Goal: Information Seeking & Learning: Learn about a topic

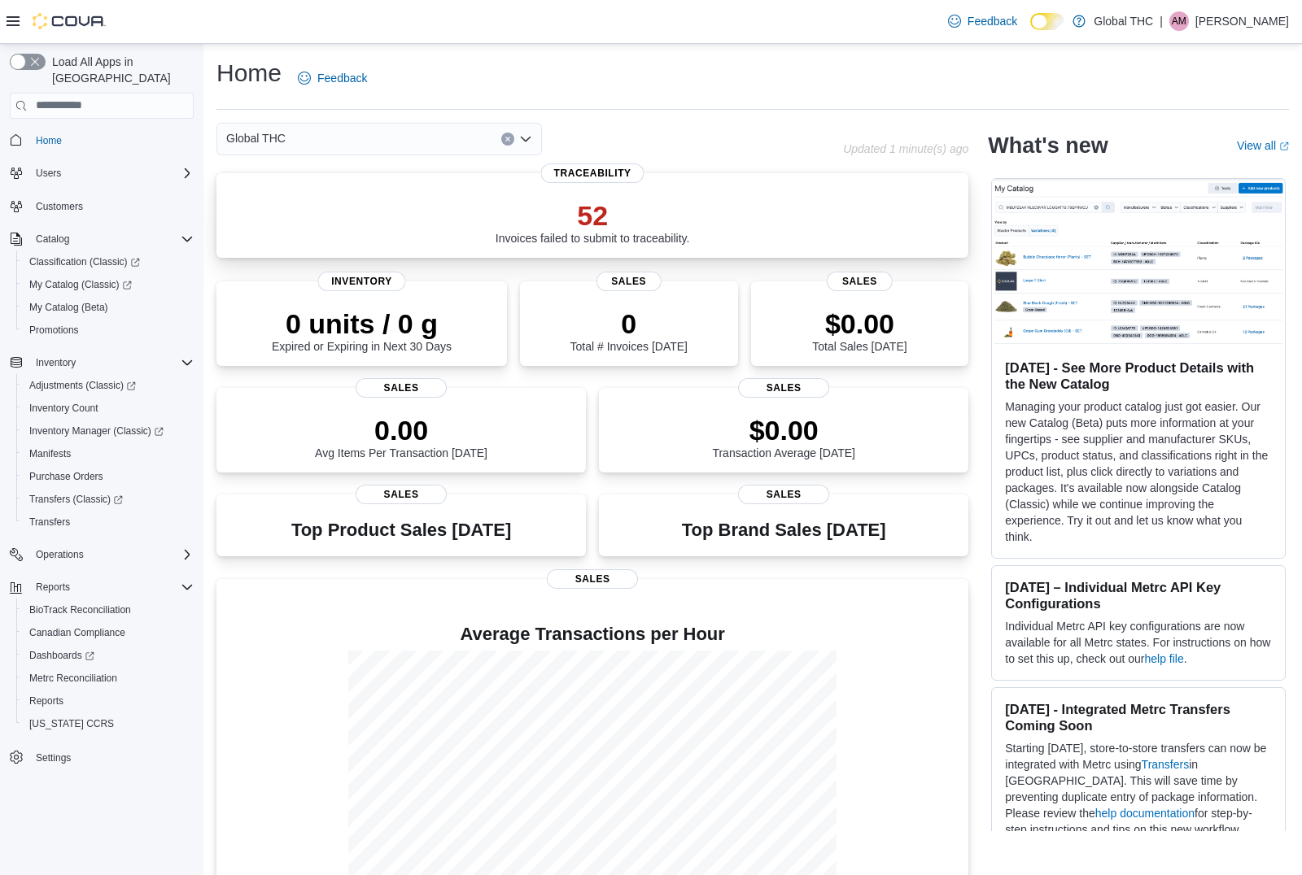
click at [605, 228] on p "52" at bounding box center [592, 215] width 194 height 33
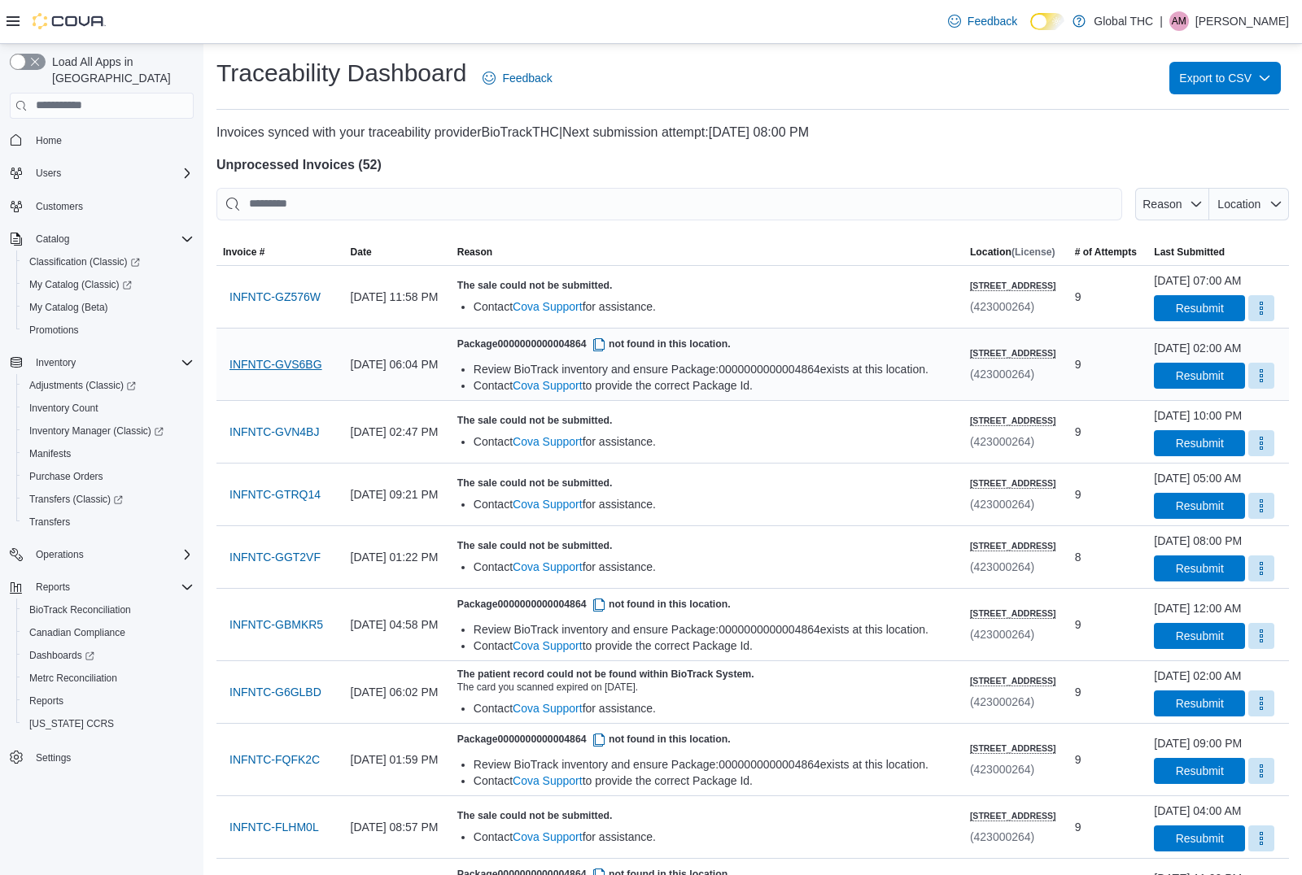
click at [267, 373] on span "INFNTC-GVS6BG" at bounding box center [275, 364] width 93 height 16
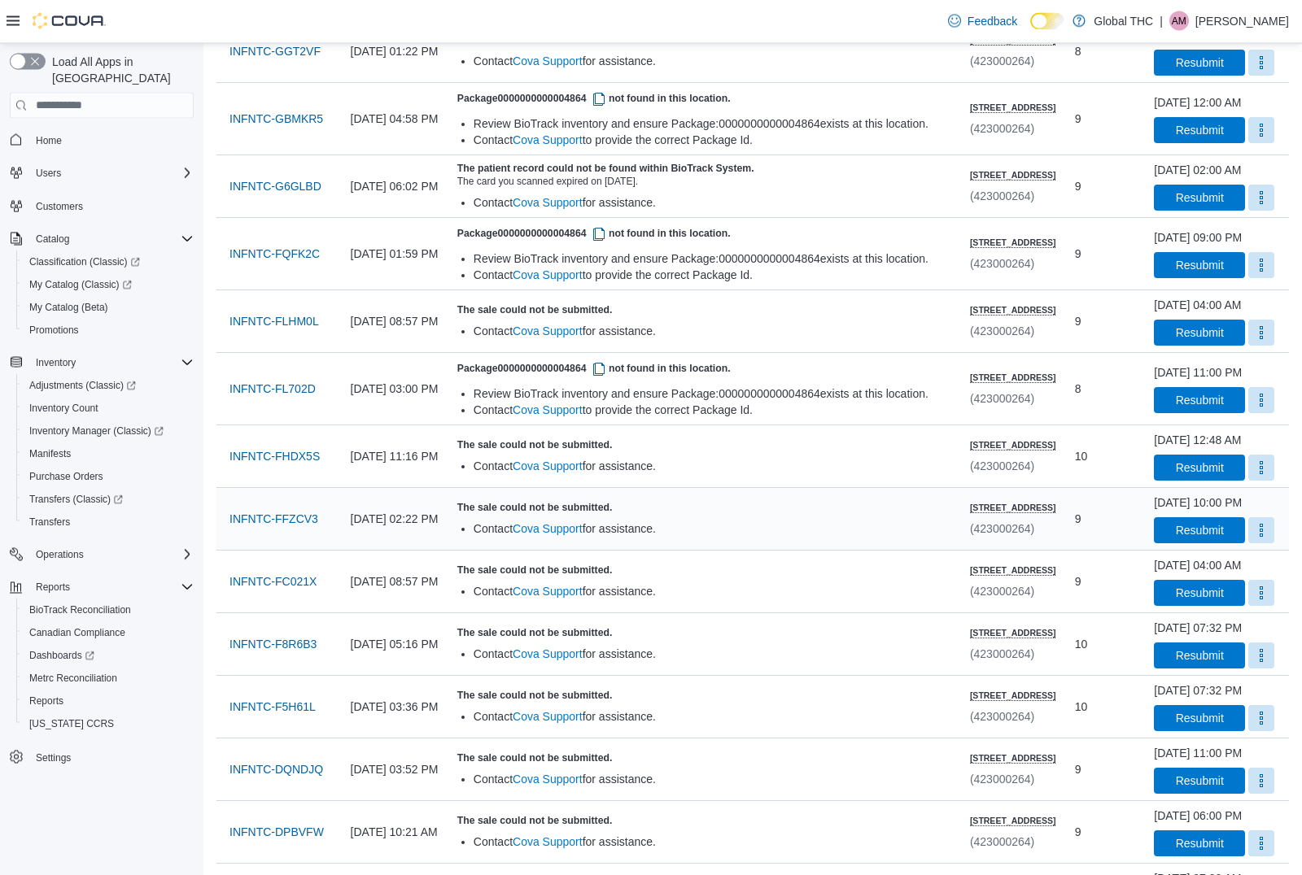
scroll to position [493, 0]
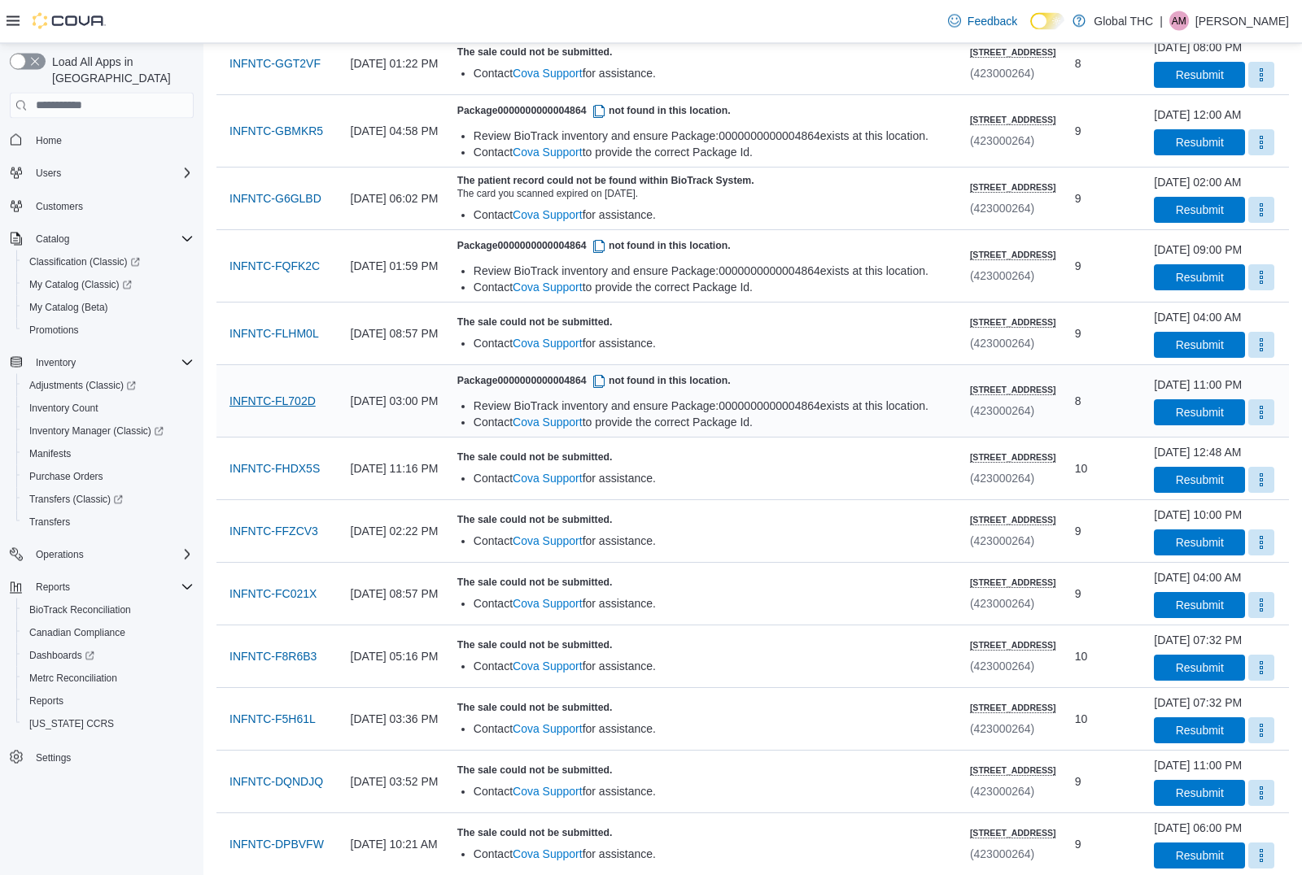
click at [286, 410] on span "INFNTC-FL702D" at bounding box center [272, 402] width 86 height 16
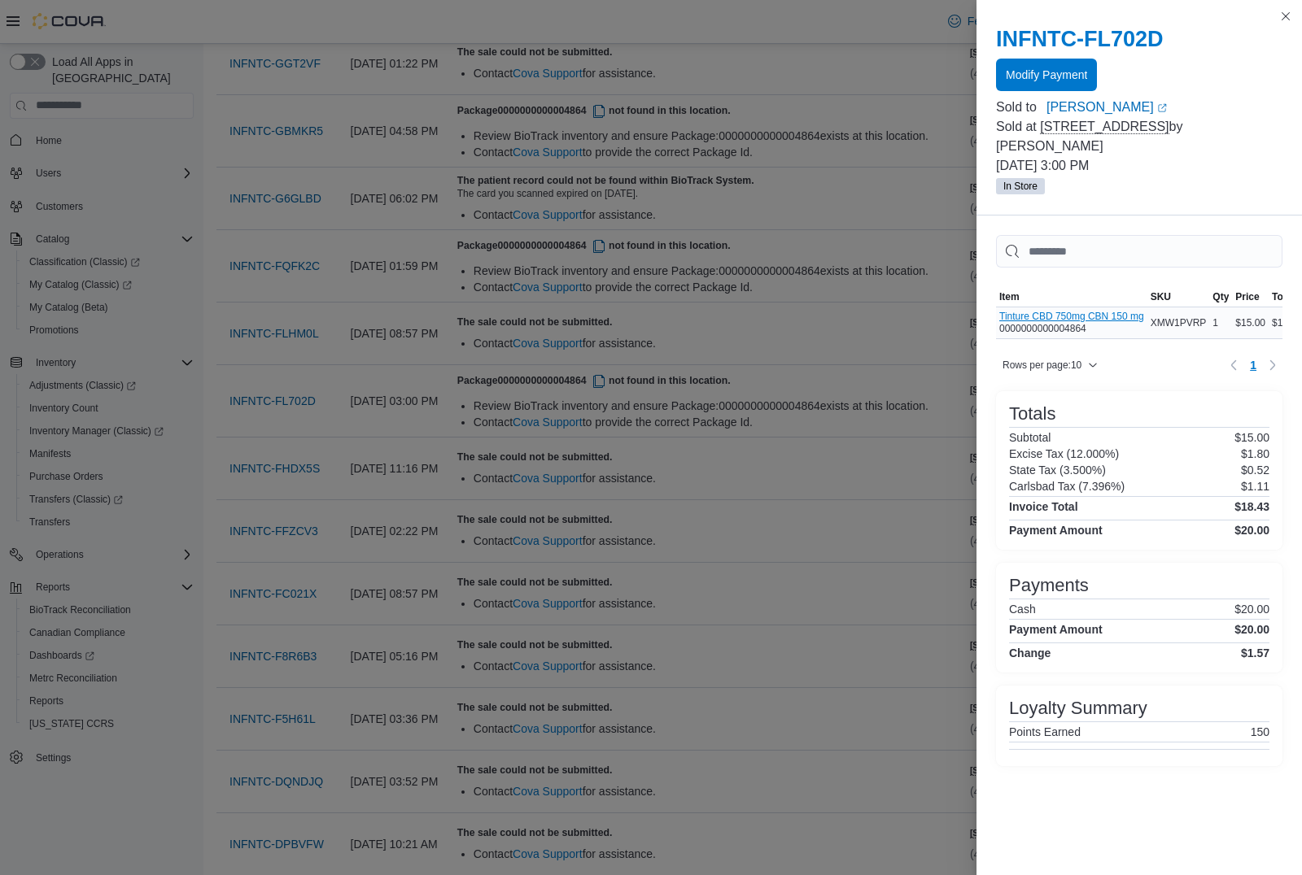
click at [1044, 317] on button "Tinture CBD 750mg CBN 150 mg" at bounding box center [1071, 316] width 145 height 11
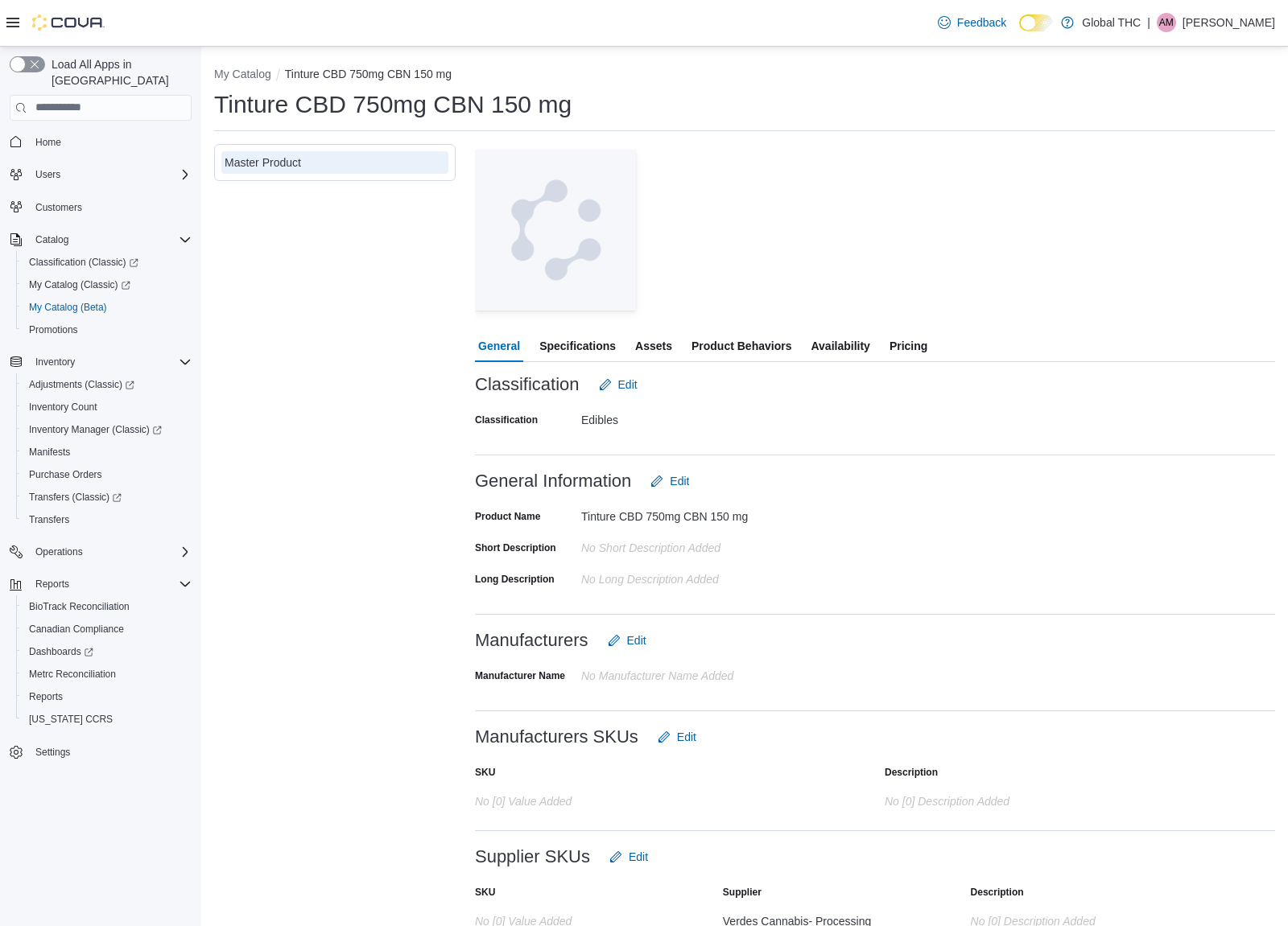
scroll to position [67, 0]
click at [853, 347] on span "Availability" at bounding box center [839, 346] width 58 height 33
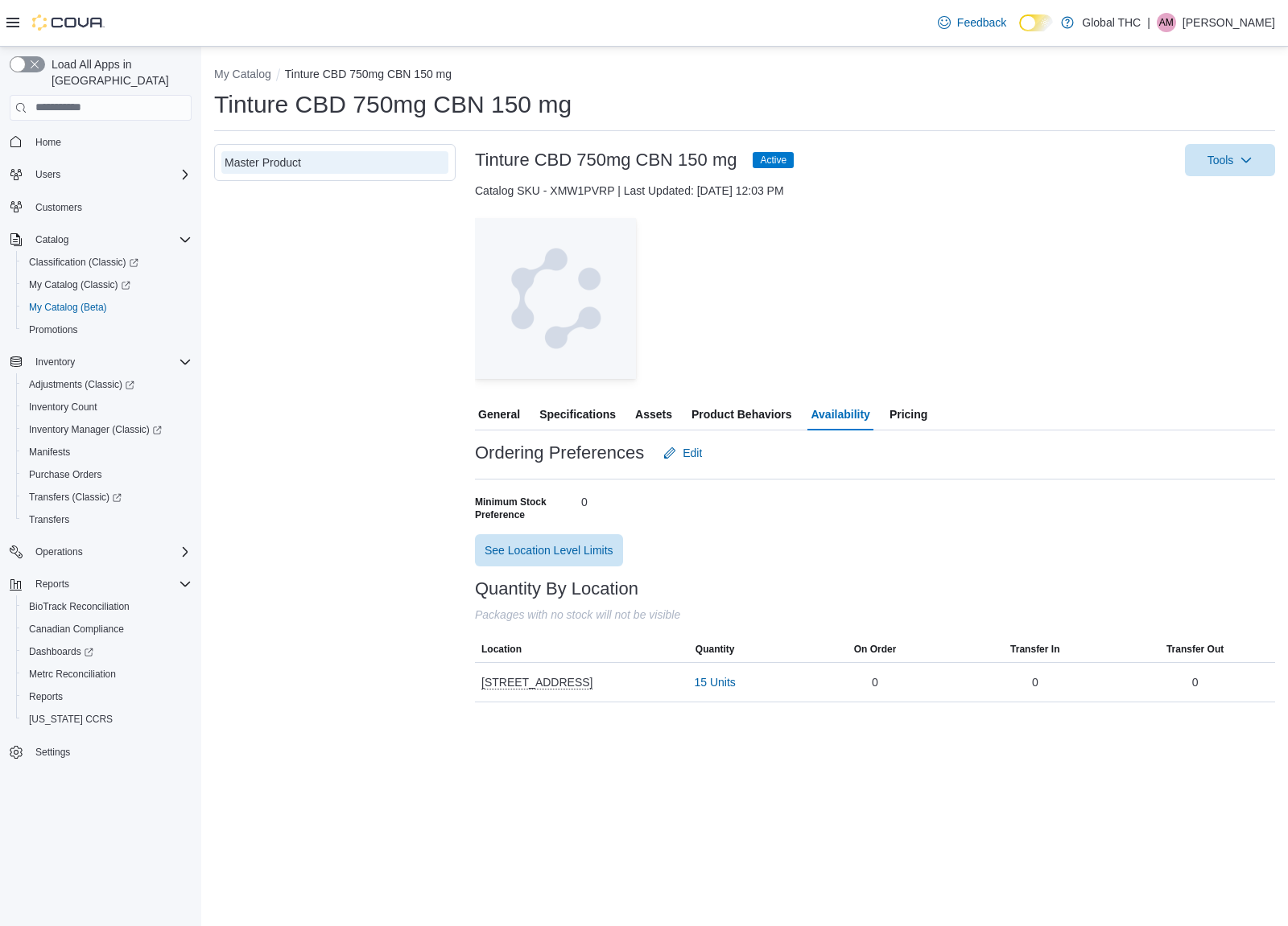
click at [727, 417] on span "Product Behaviors" at bounding box center [741, 415] width 100 height 33
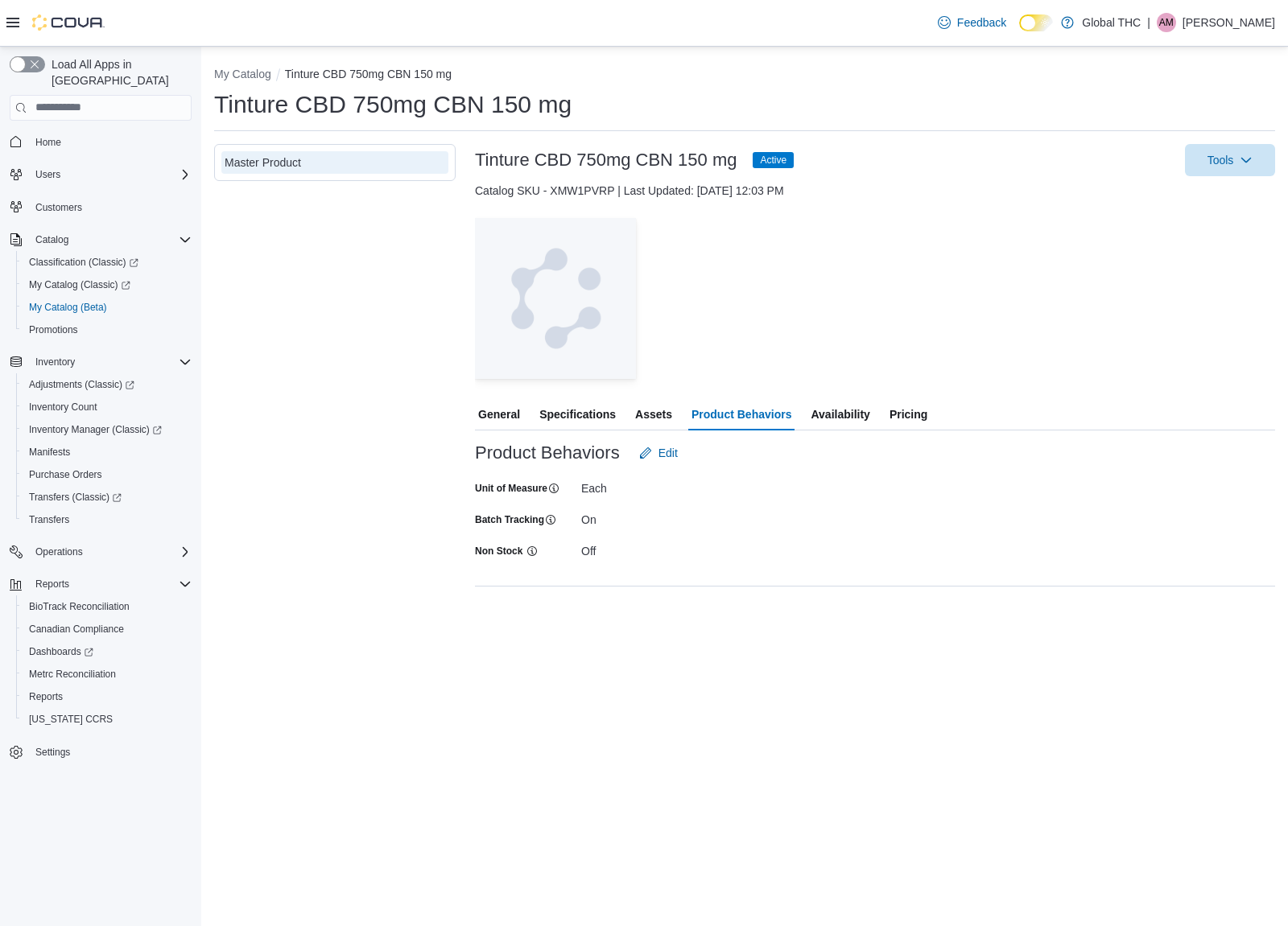
click at [657, 420] on span "Assets" at bounding box center [653, 415] width 37 height 33
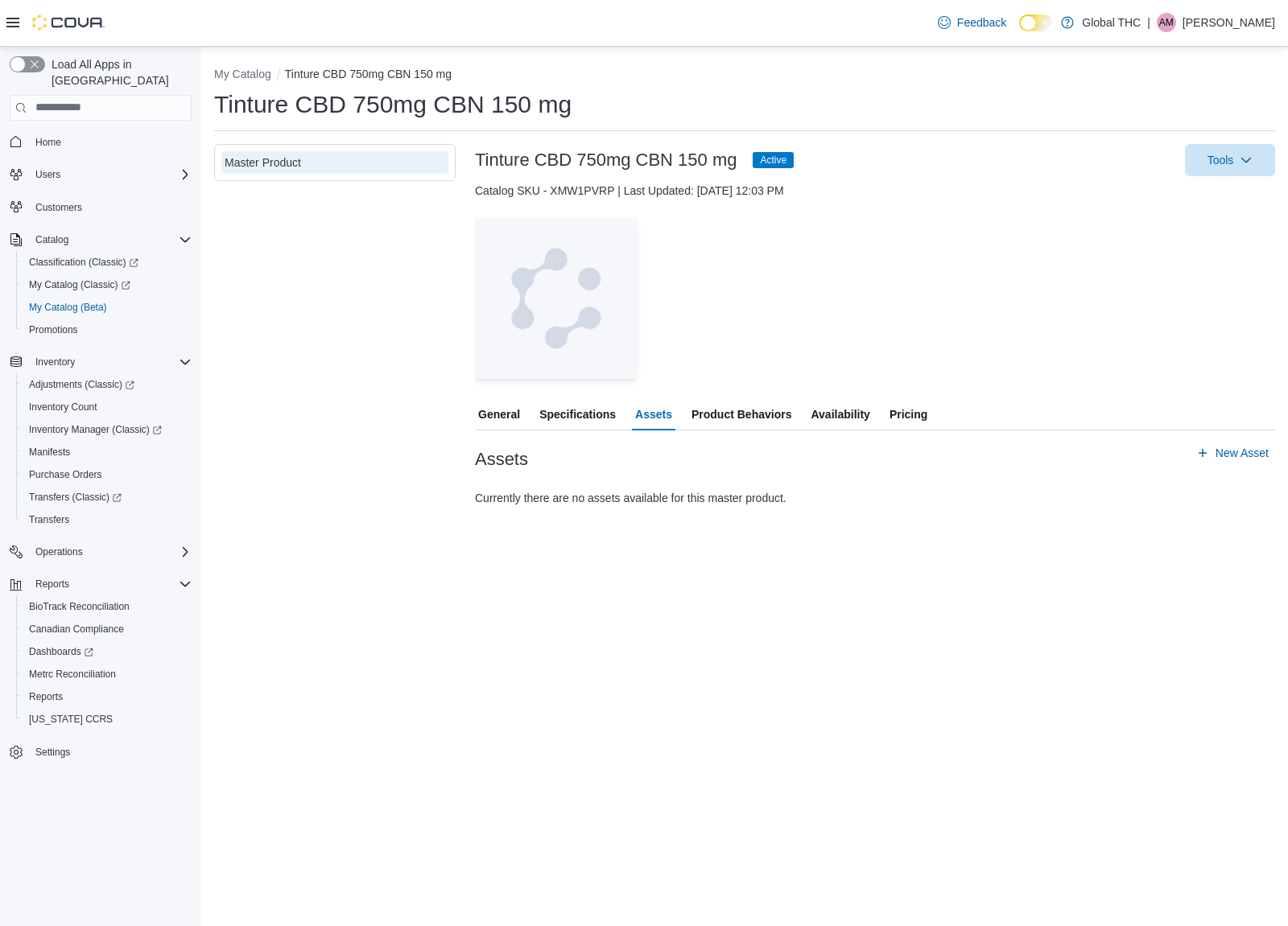
click at [604, 413] on span "Specifications" at bounding box center [577, 415] width 76 height 33
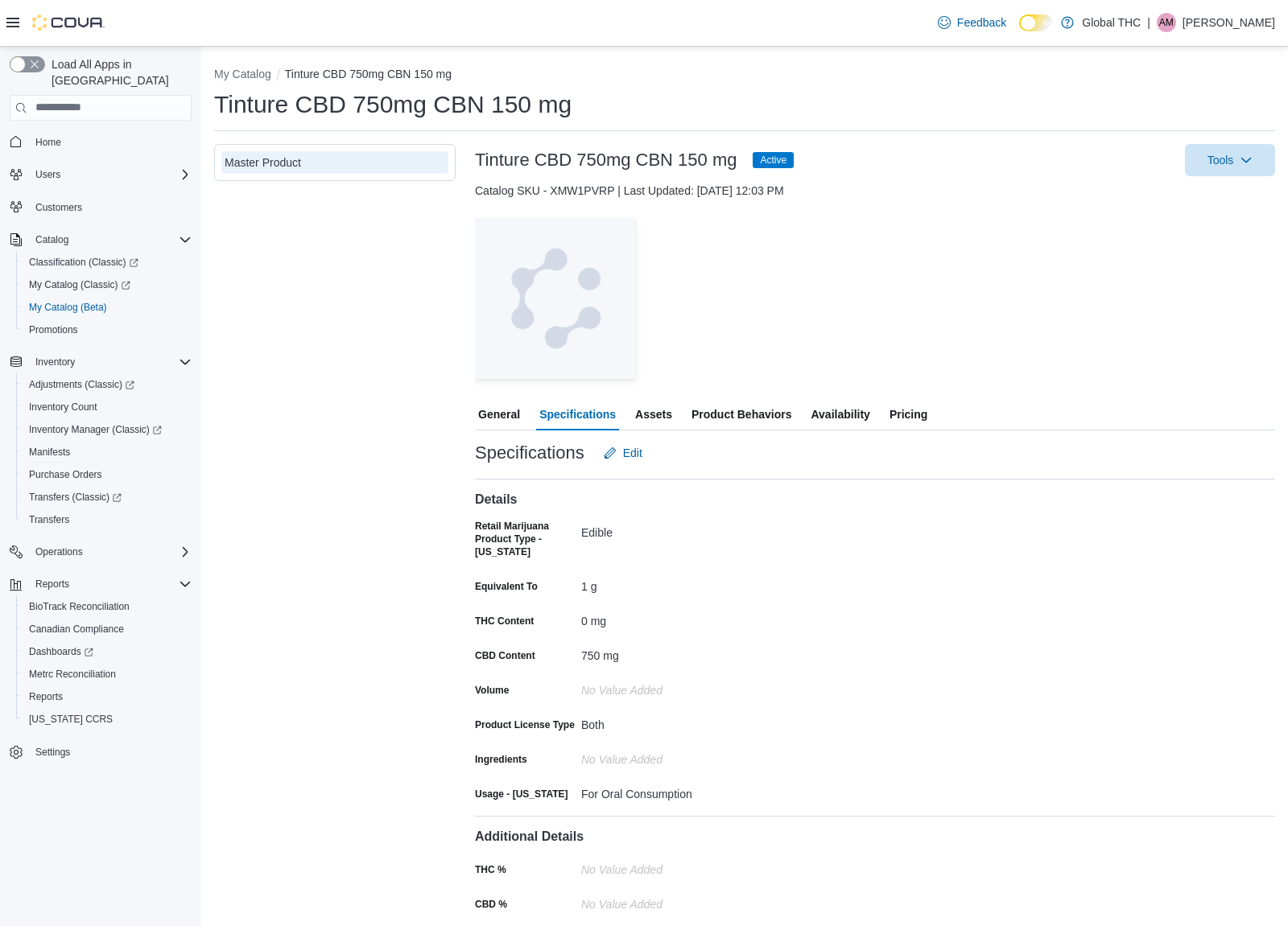
click at [663, 417] on span "Assets" at bounding box center [653, 415] width 37 height 33
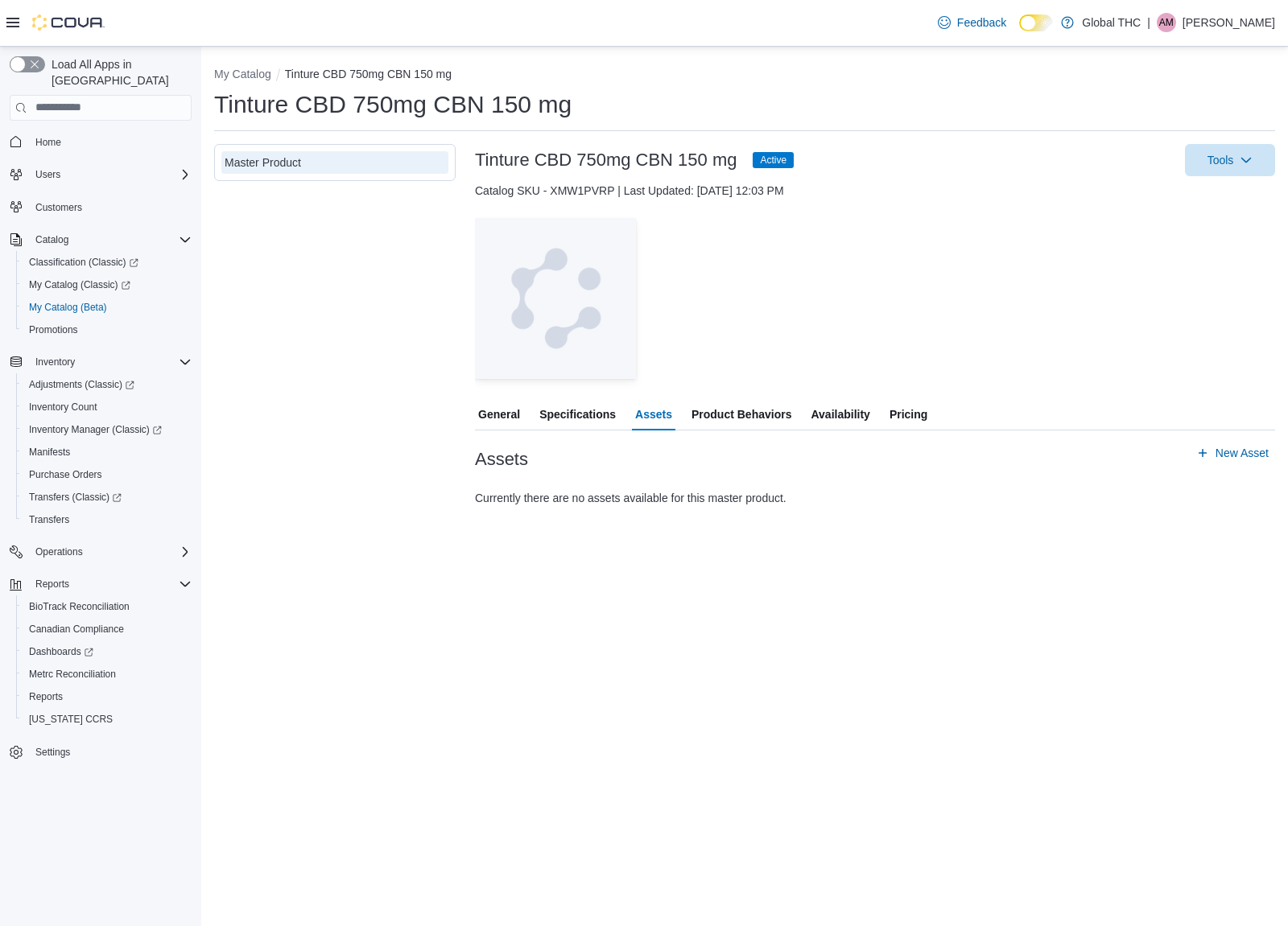
click at [733, 421] on span "Product Behaviors" at bounding box center [741, 415] width 100 height 33
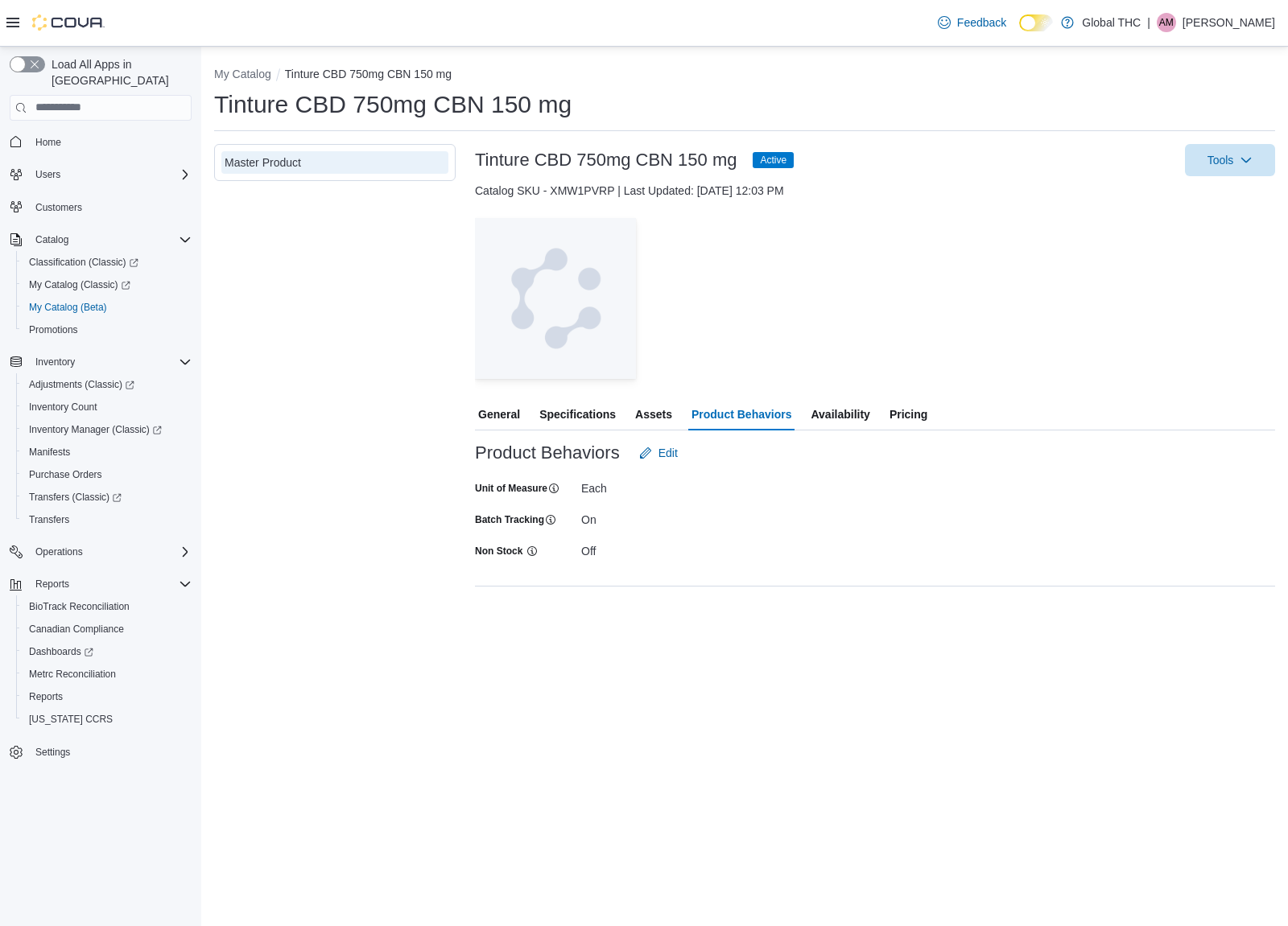
click at [915, 421] on span "Pricing" at bounding box center [908, 415] width 38 height 33
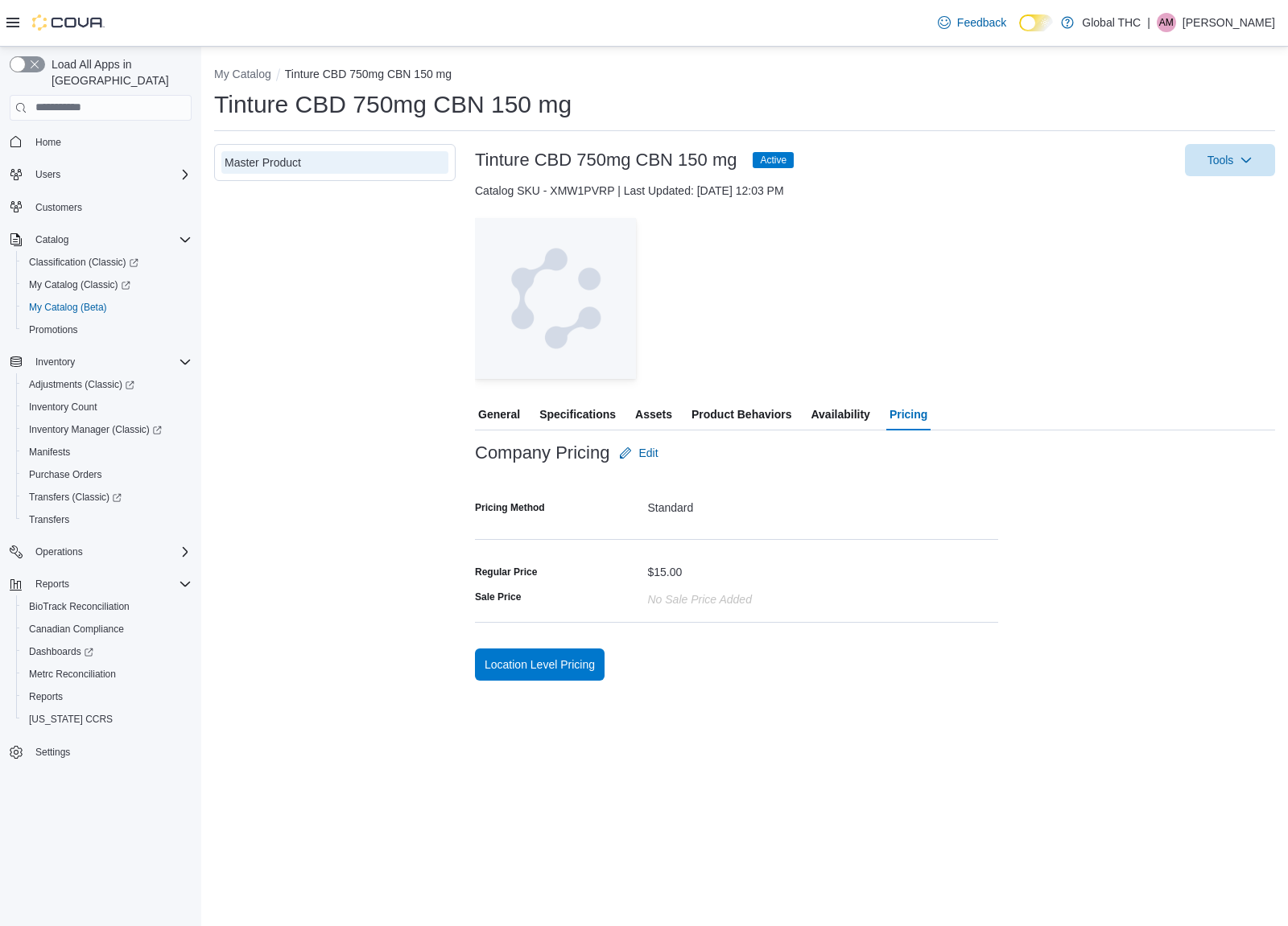
click at [849, 422] on span "Availability" at bounding box center [839, 415] width 58 height 33
